Goal: Transaction & Acquisition: Purchase product/service

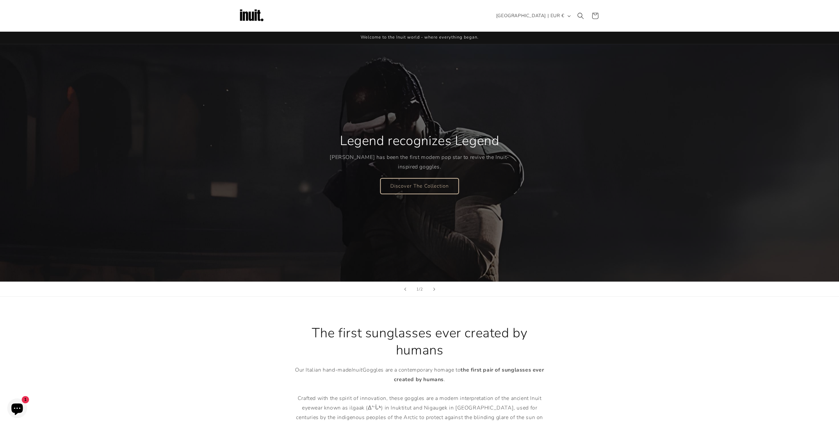
click at [411, 184] on link "Discover The Collection" at bounding box center [419, 185] width 78 height 15
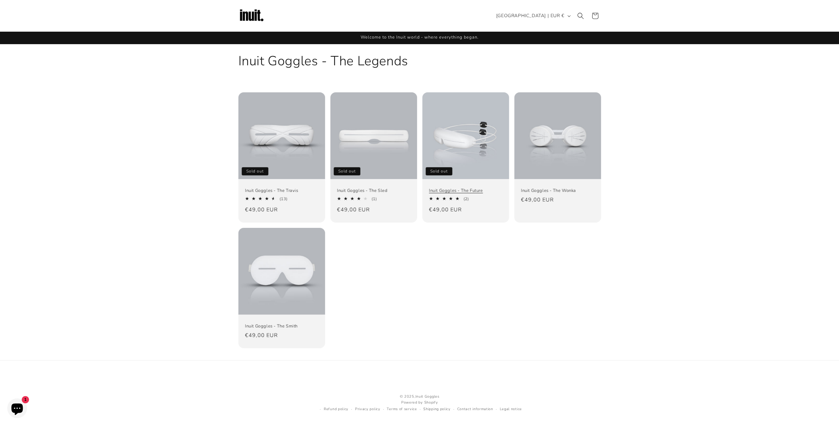
click at [462, 193] on link "Inuit Goggles - The Future" at bounding box center [465, 191] width 73 height 6
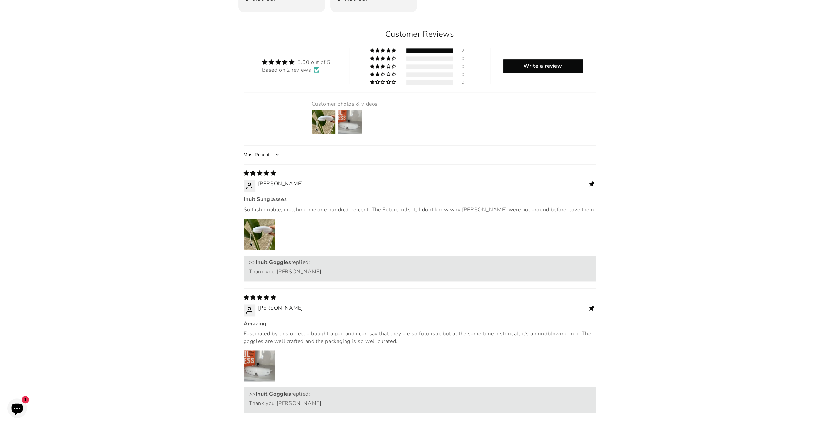
scroll to position [857, 0]
